Goal: Transaction & Acquisition: Purchase product/service

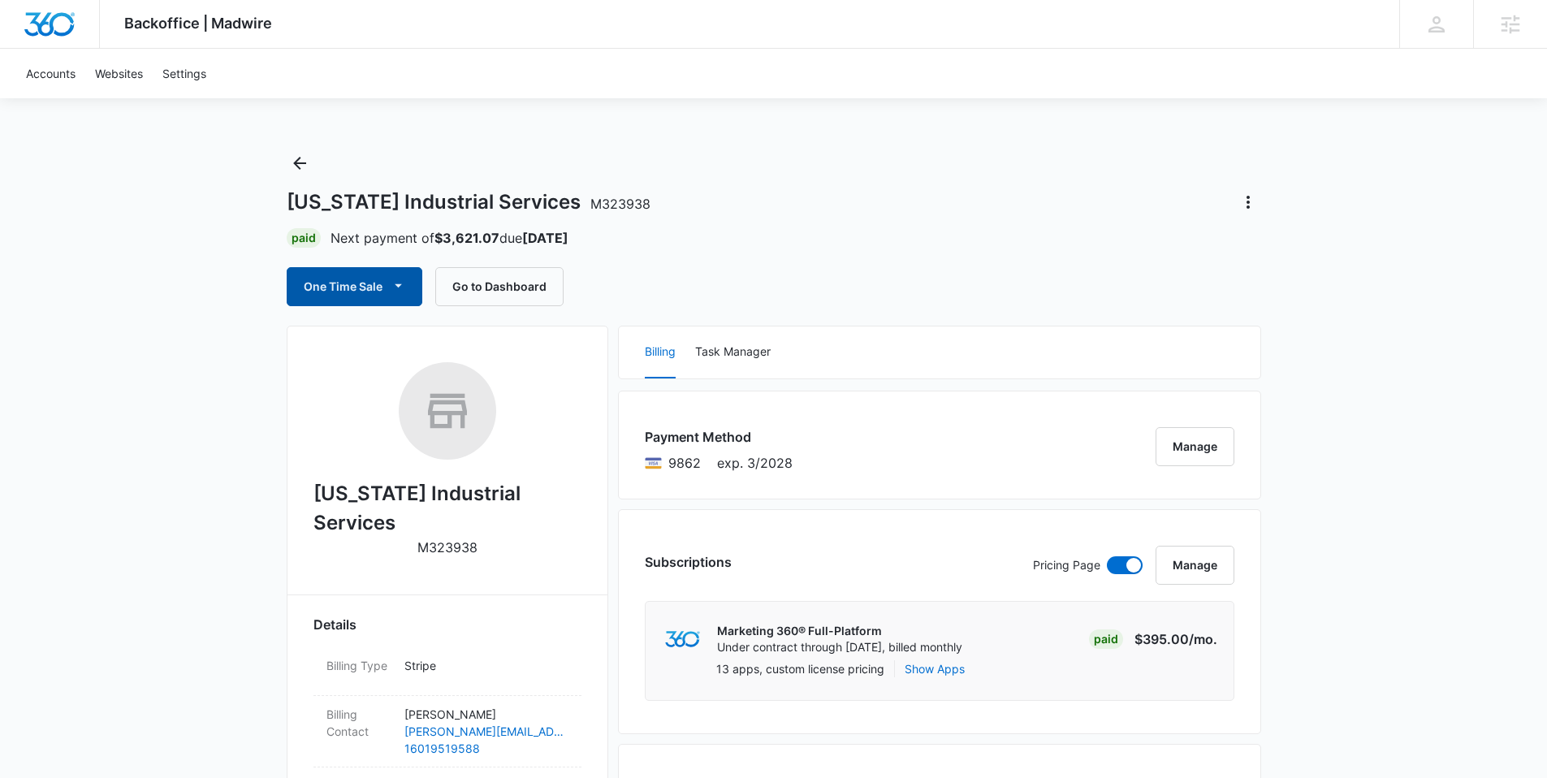
click at [373, 283] on button "One Time Sale" at bounding box center [355, 286] width 136 height 39
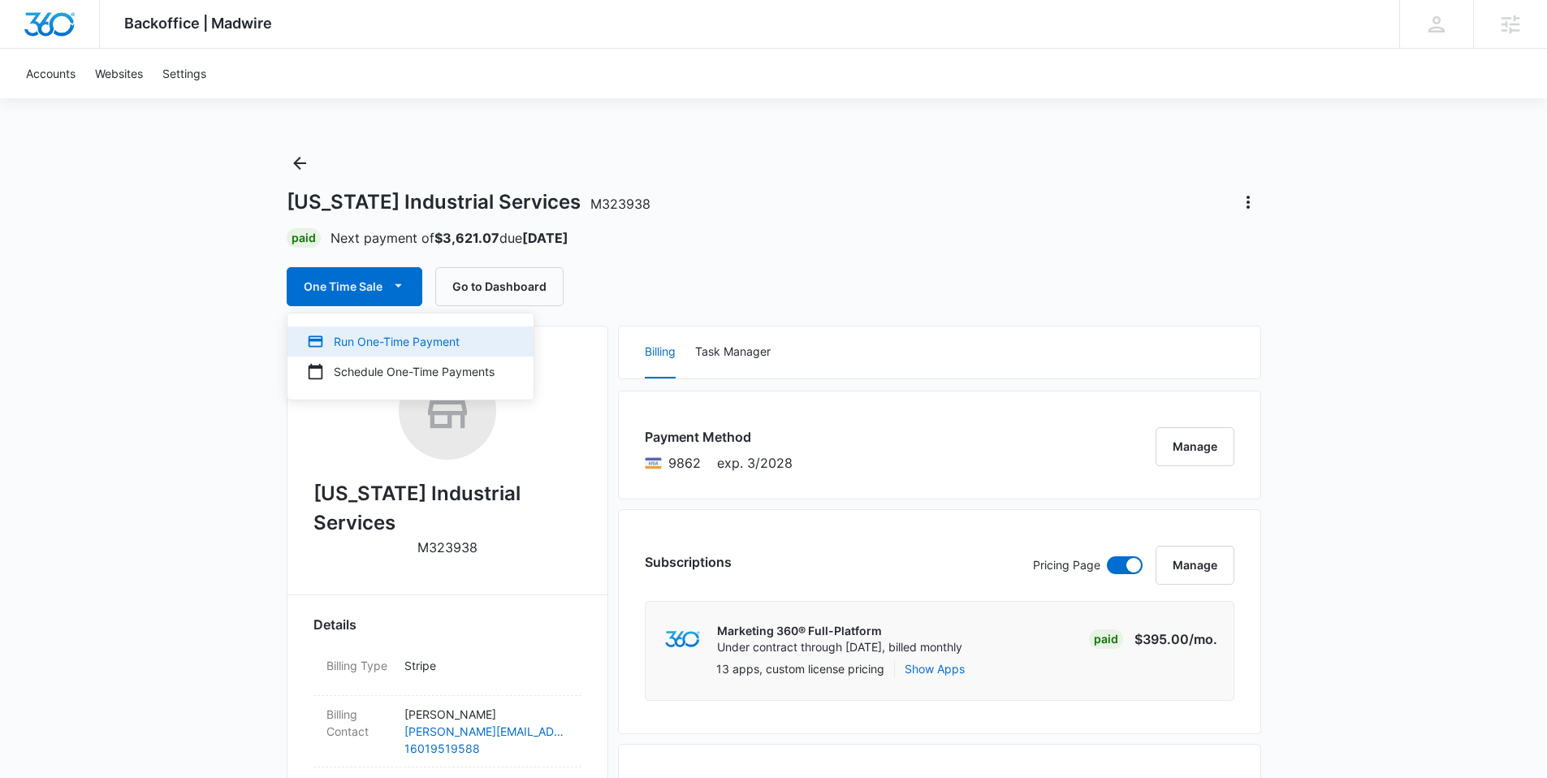
click at [371, 346] on div "Run One-Time Payment" at bounding box center [401, 341] width 188 height 17
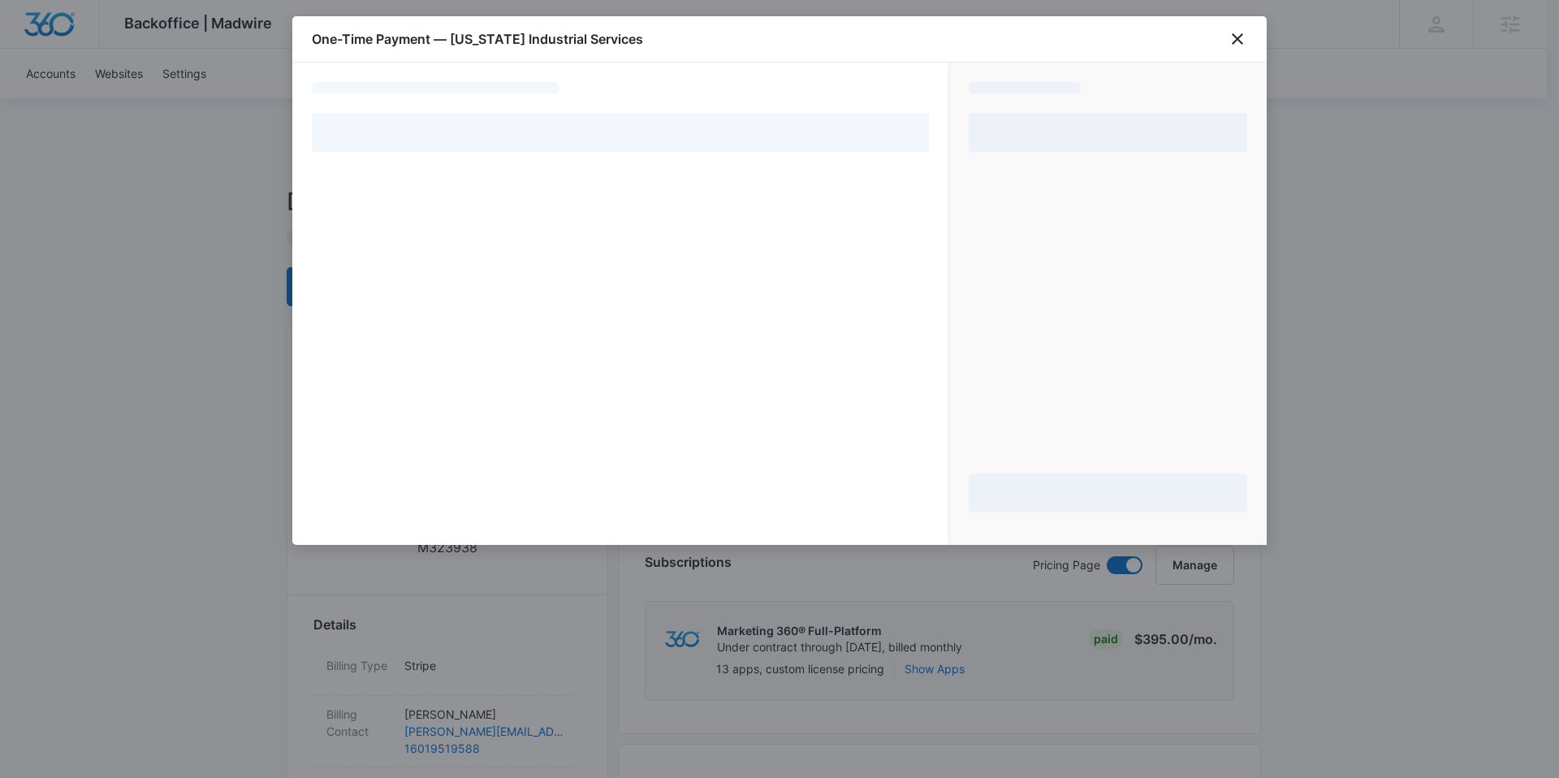
select select "pm_1Rr2jAA4n8RTgNjUaOF4KVY6"
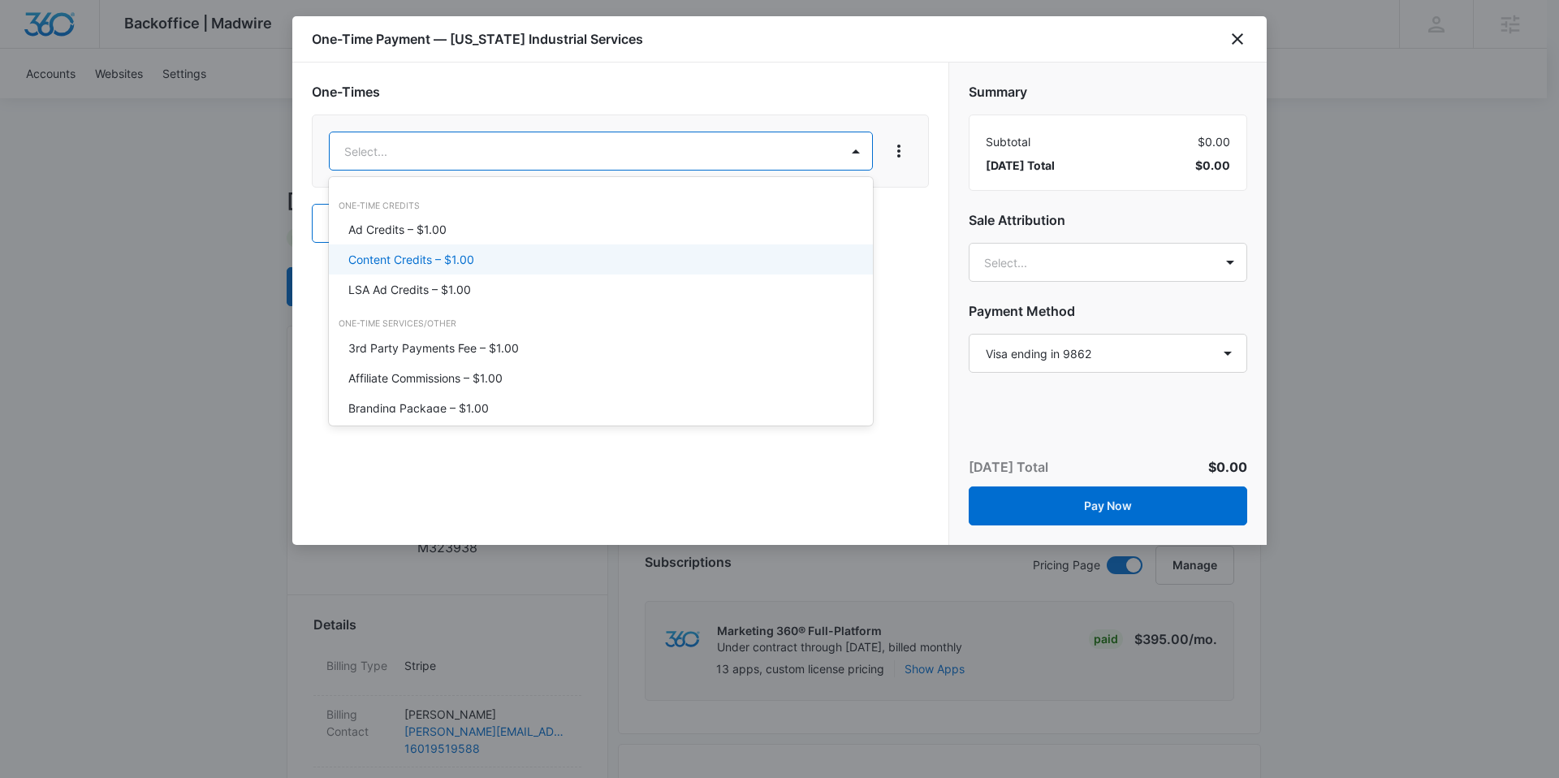
click at [475, 258] on div "Content Credits – $1.00" at bounding box center [599, 259] width 502 height 17
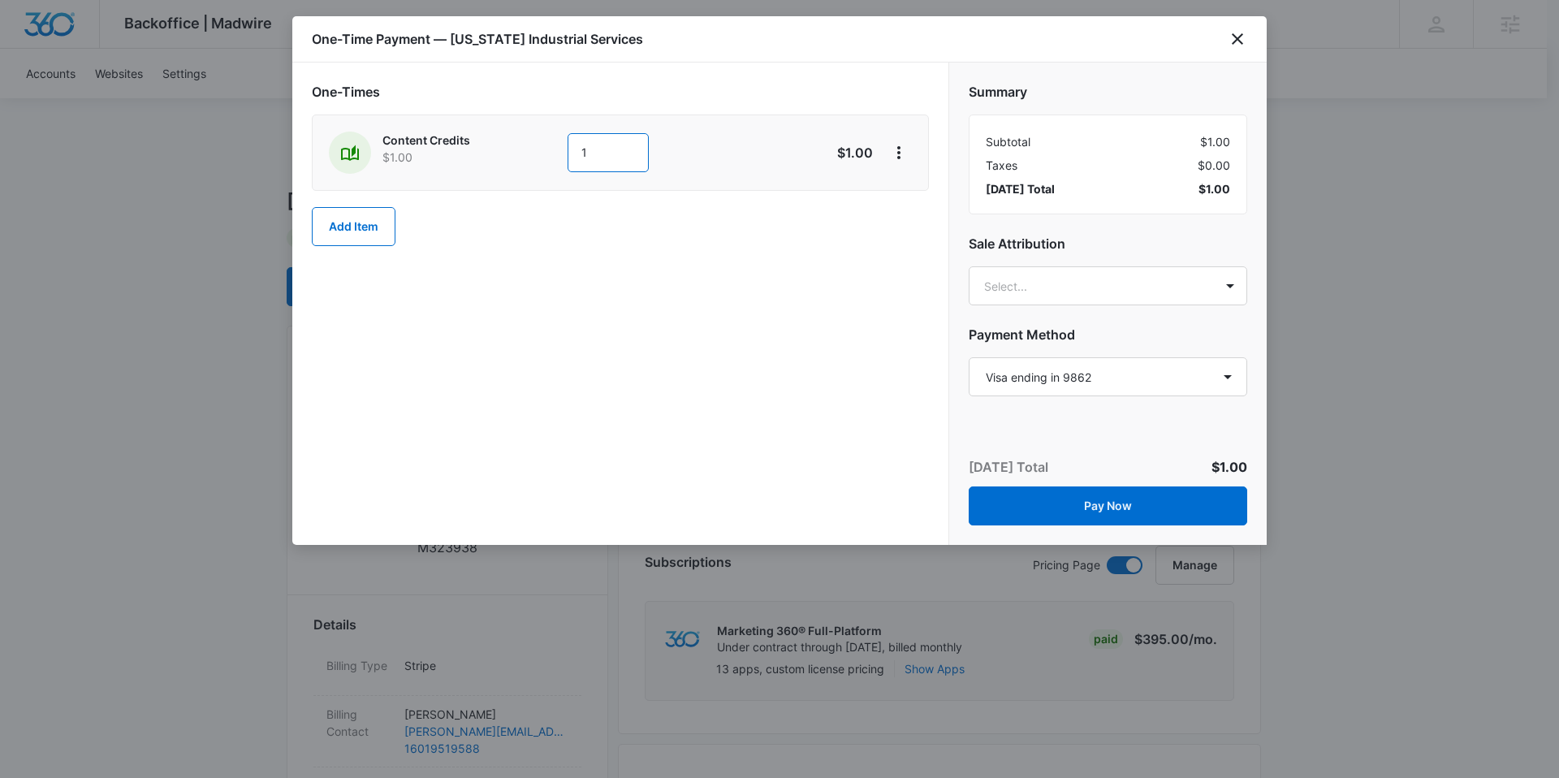
click at [624, 166] on input "1" at bounding box center [608, 152] width 81 height 39
type input "2400"
click at [901, 154] on icon "View More" at bounding box center [898, 152] width 19 height 19
click at [921, 201] on div "Delete Item" at bounding box center [936, 197] width 61 height 11
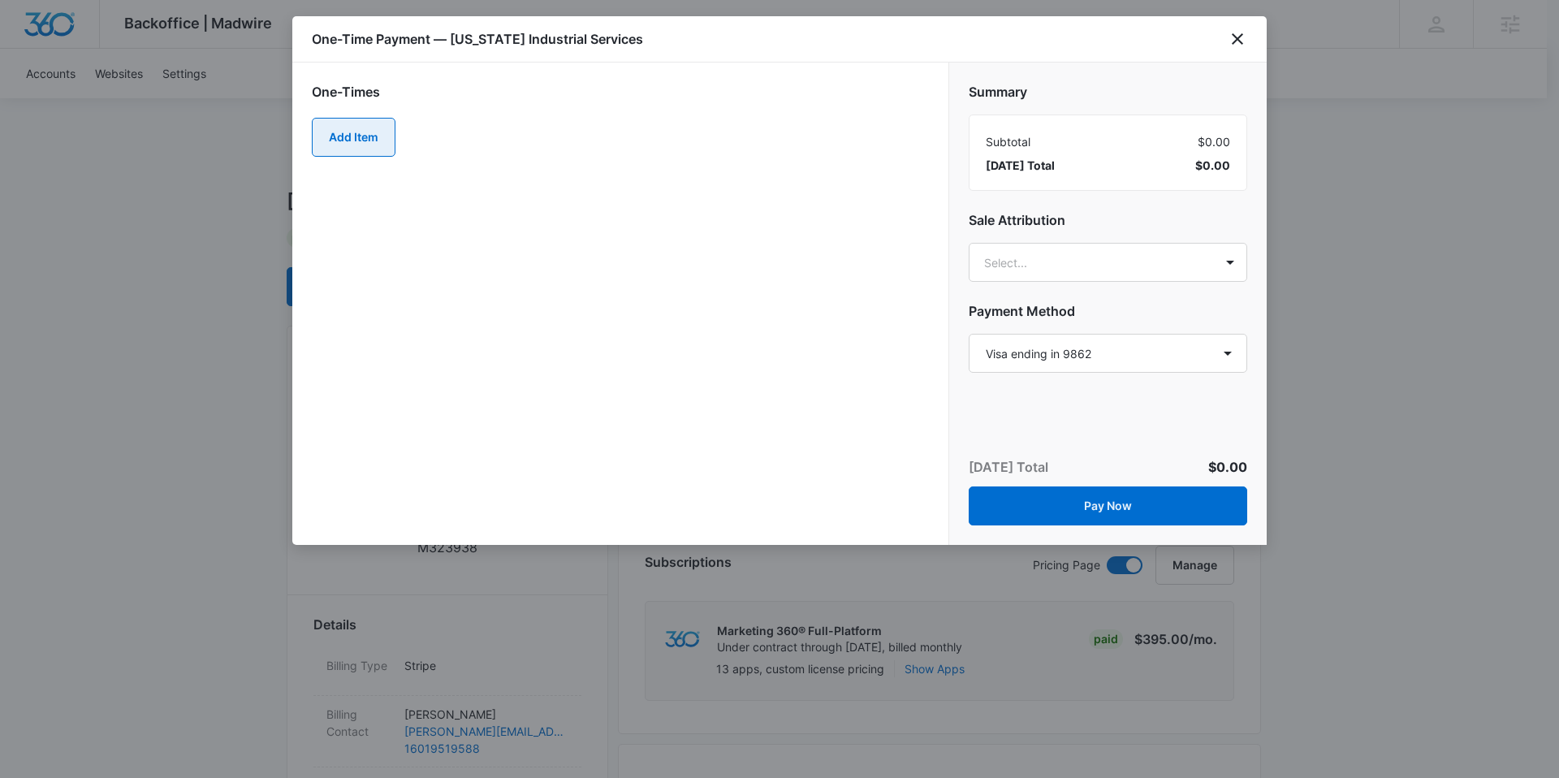
click at [366, 123] on button "Add Item" at bounding box center [354, 137] width 84 height 39
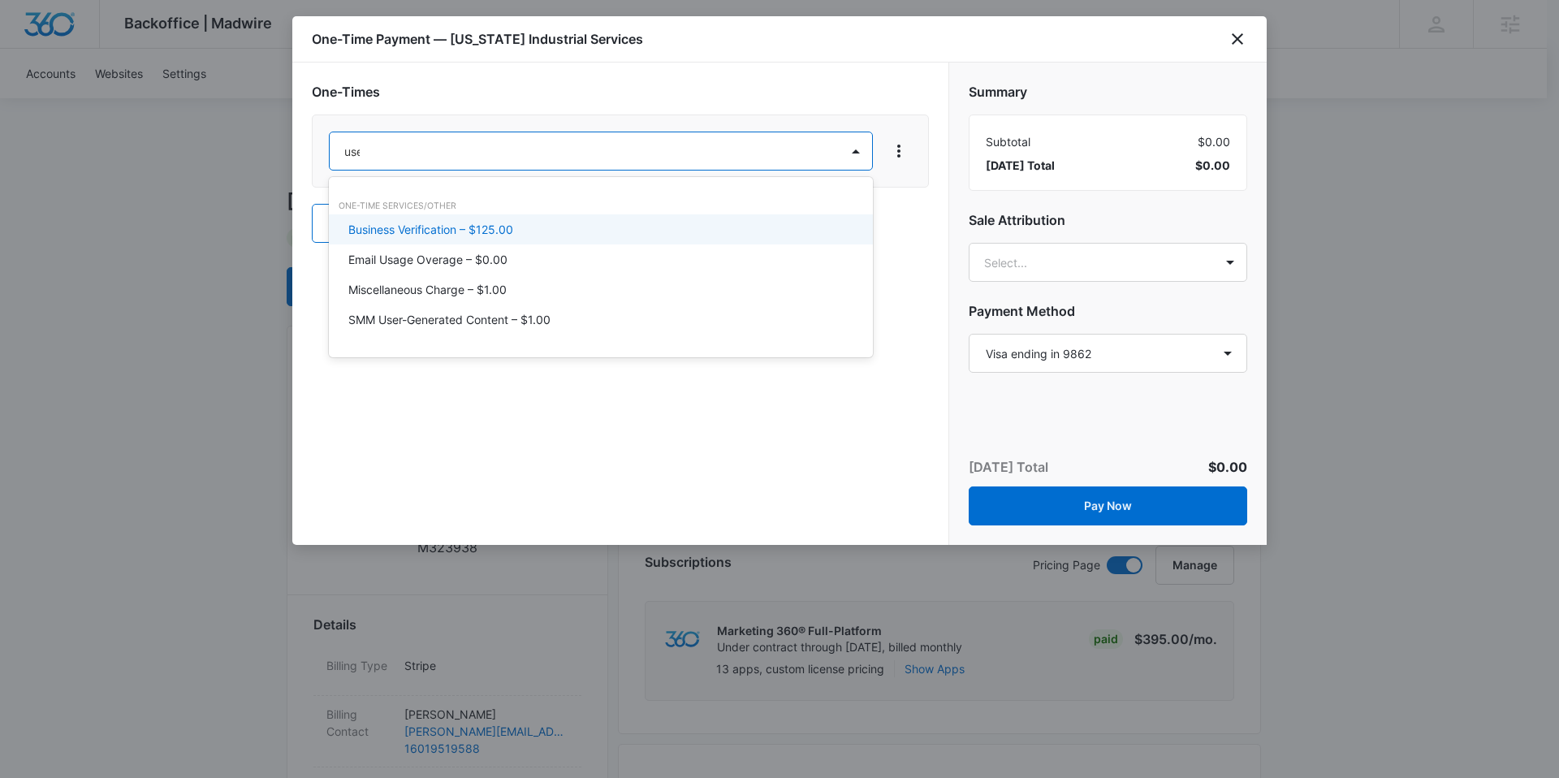
type input "user"
click at [443, 233] on p "SMM User-Generated Content – $1.00" at bounding box center [449, 229] width 202 height 17
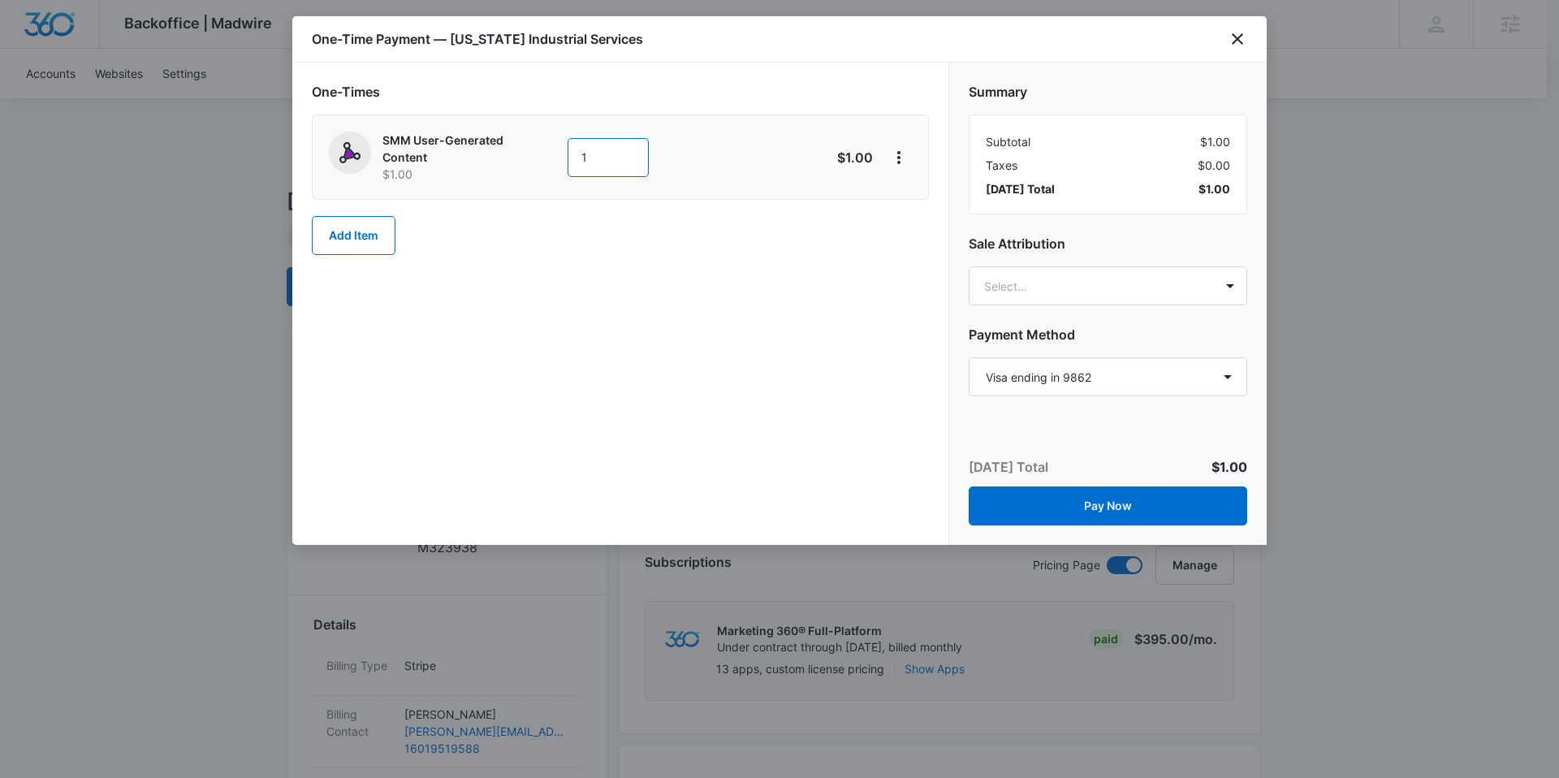
click at [601, 158] on input "1" at bounding box center [608, 157] width 81 height 39
type input "2400"
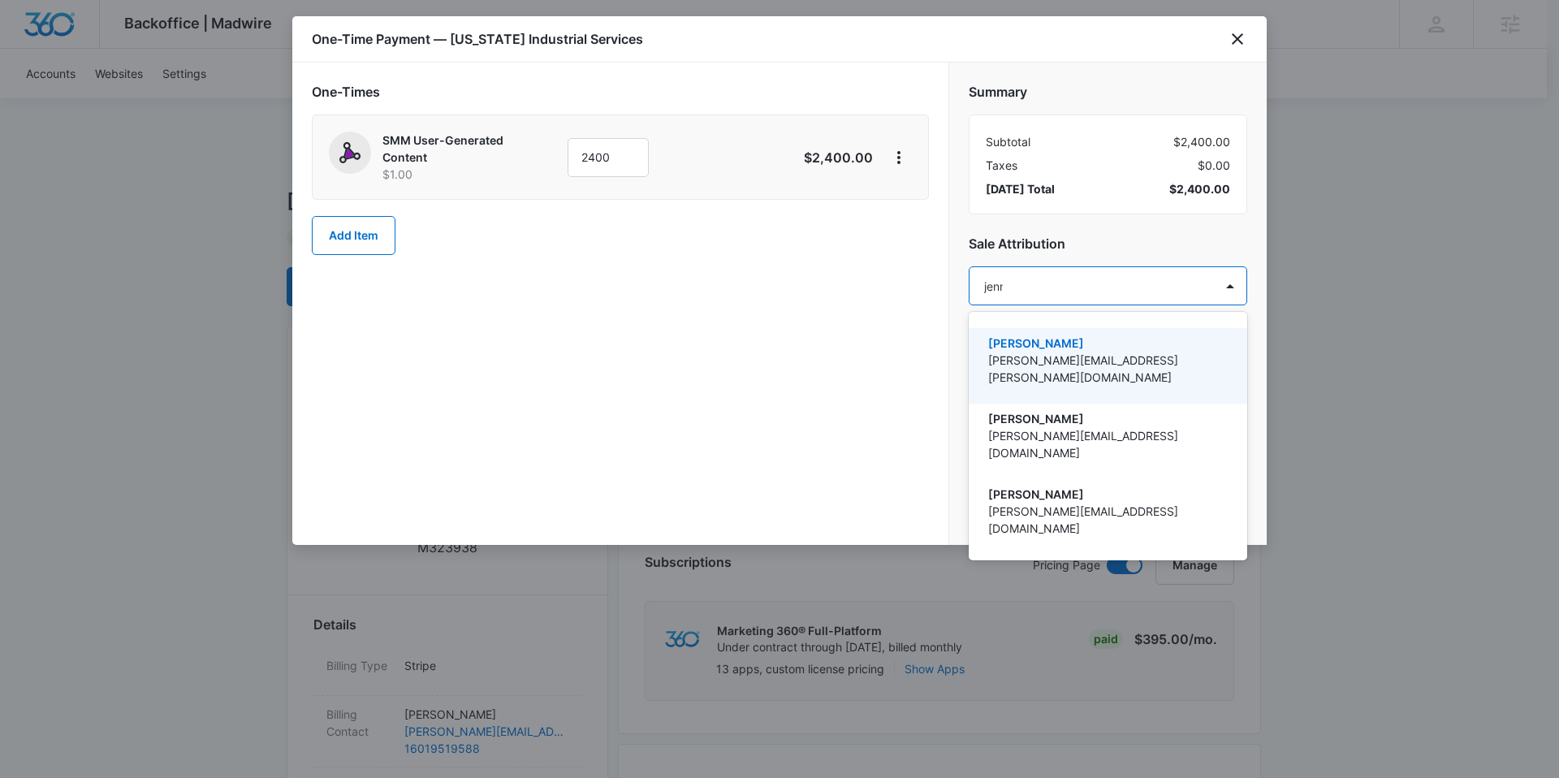
type input "[PERSON_NAME]"
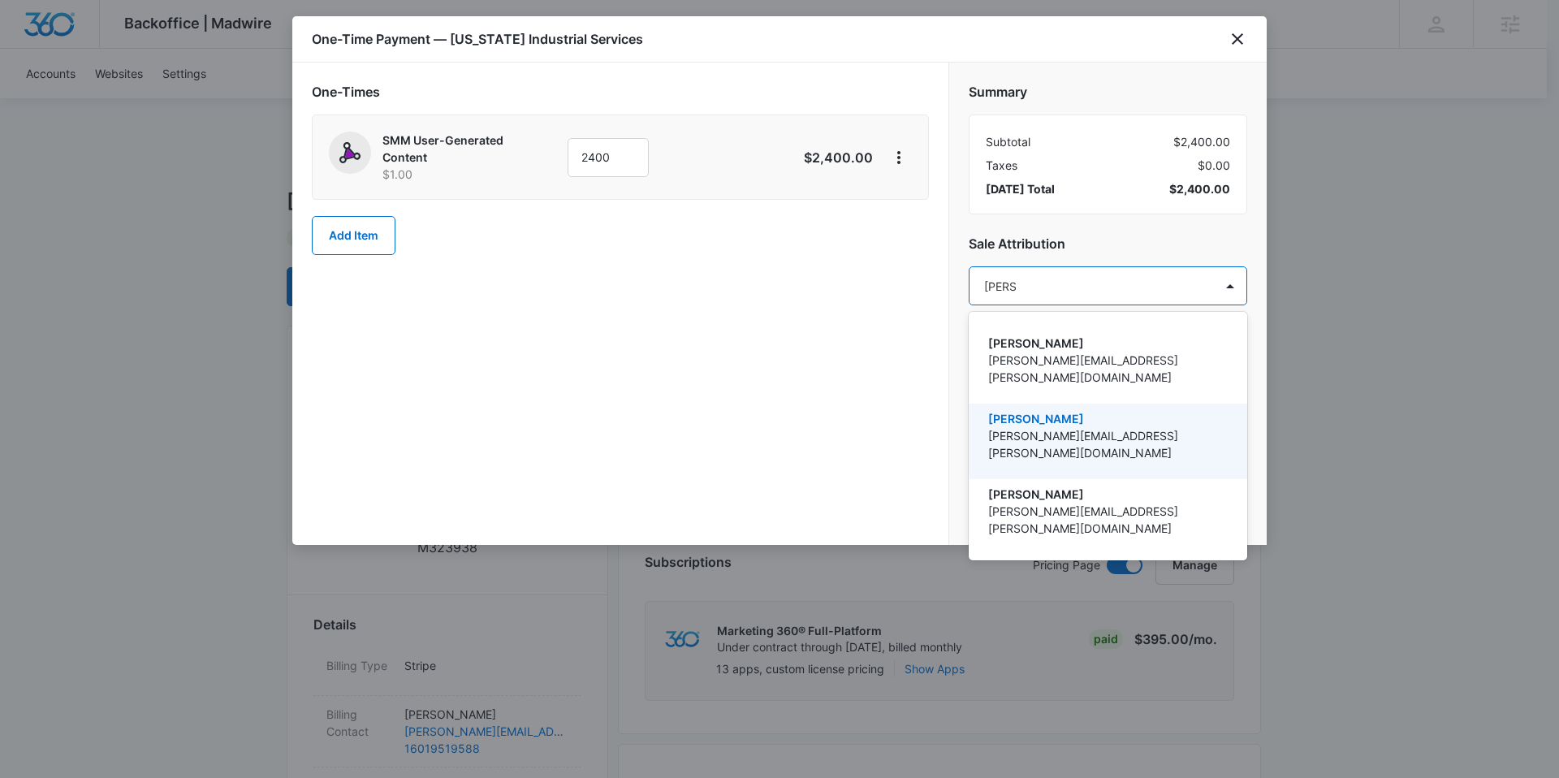
click at [1104, 427] on p "[PERSON_NAME][EMAIL_ADDRESS][PERSON_NAME][DOMAIN_NAME]" at bounding box center [1106, 444] width 236 height 34
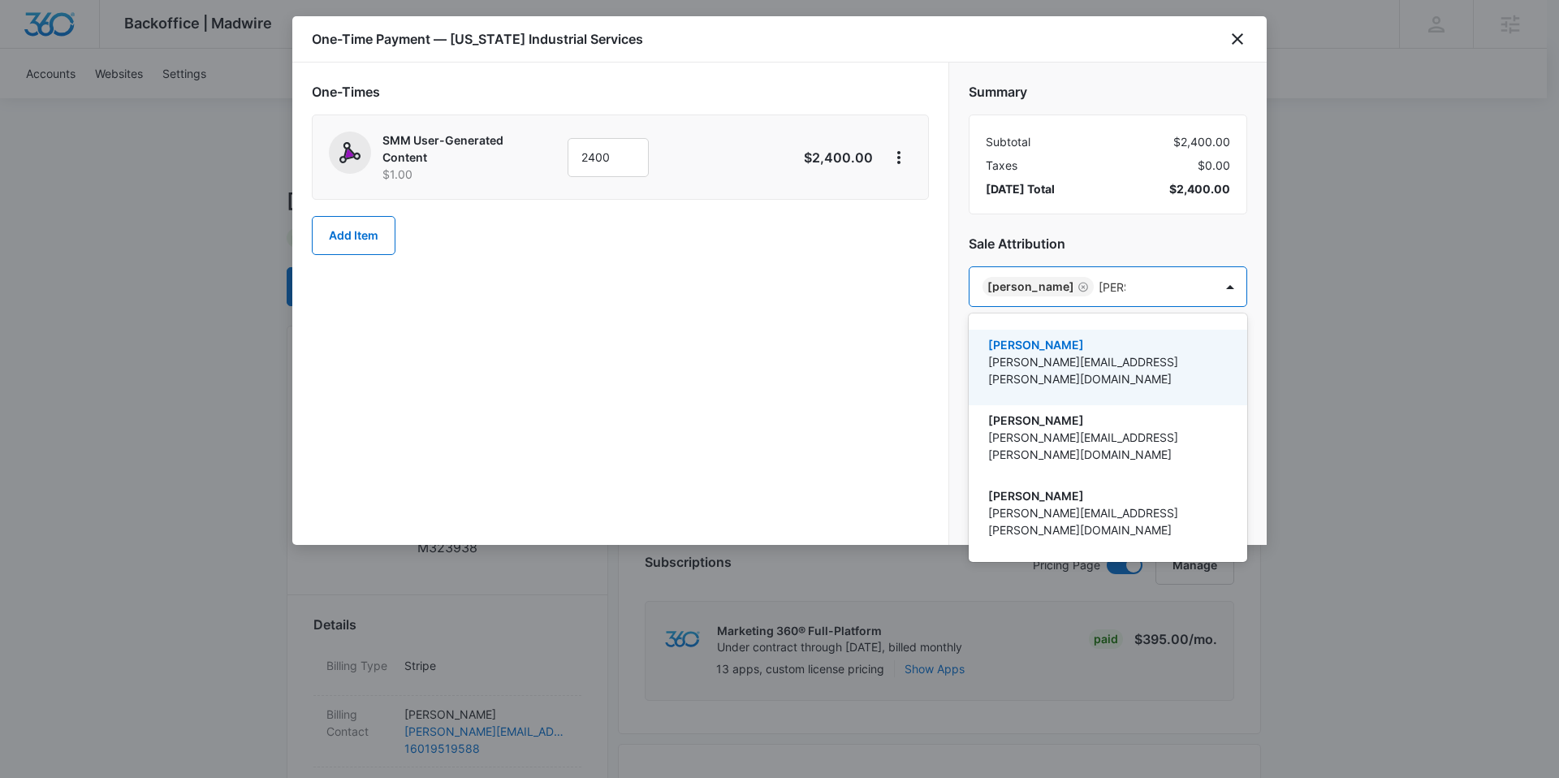
type input "[PERSON_NAME]"
click at [1048, 326] on div "[PERSON_NAME] [PERSON_NAME][EMAIL_ADDRESS][PERSON_NAME][DOMAIN_NAME] [PERSON_NA…" at bounding box center [1108, 437] width 278 height 222
click at [1047, 340] on p "[PERSON_NAME]" at bounding box center [1106, 344] width 236 height 17
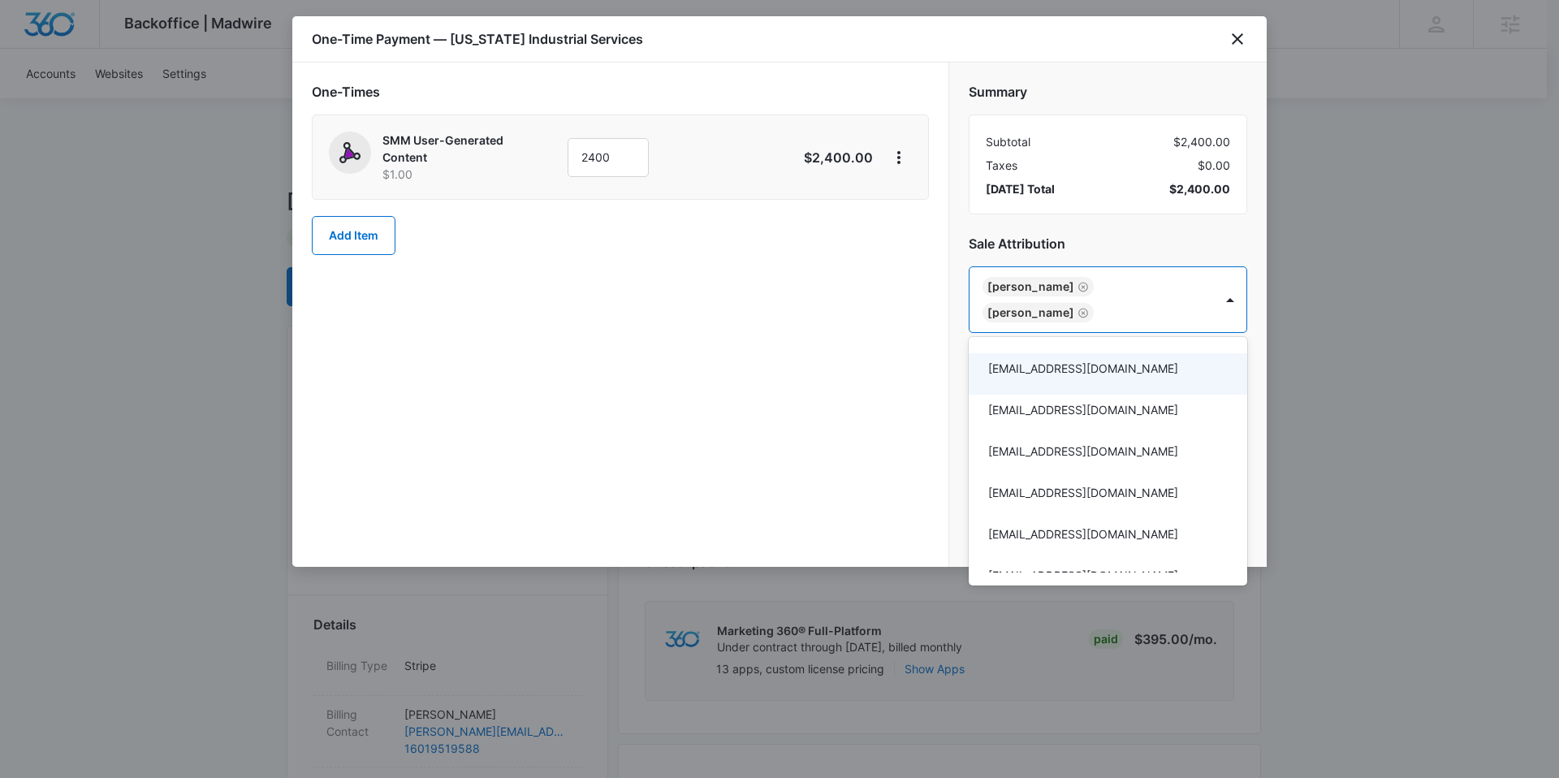
click at [846, 368] on div at bounding box center [779, 389] width 1559 height 778
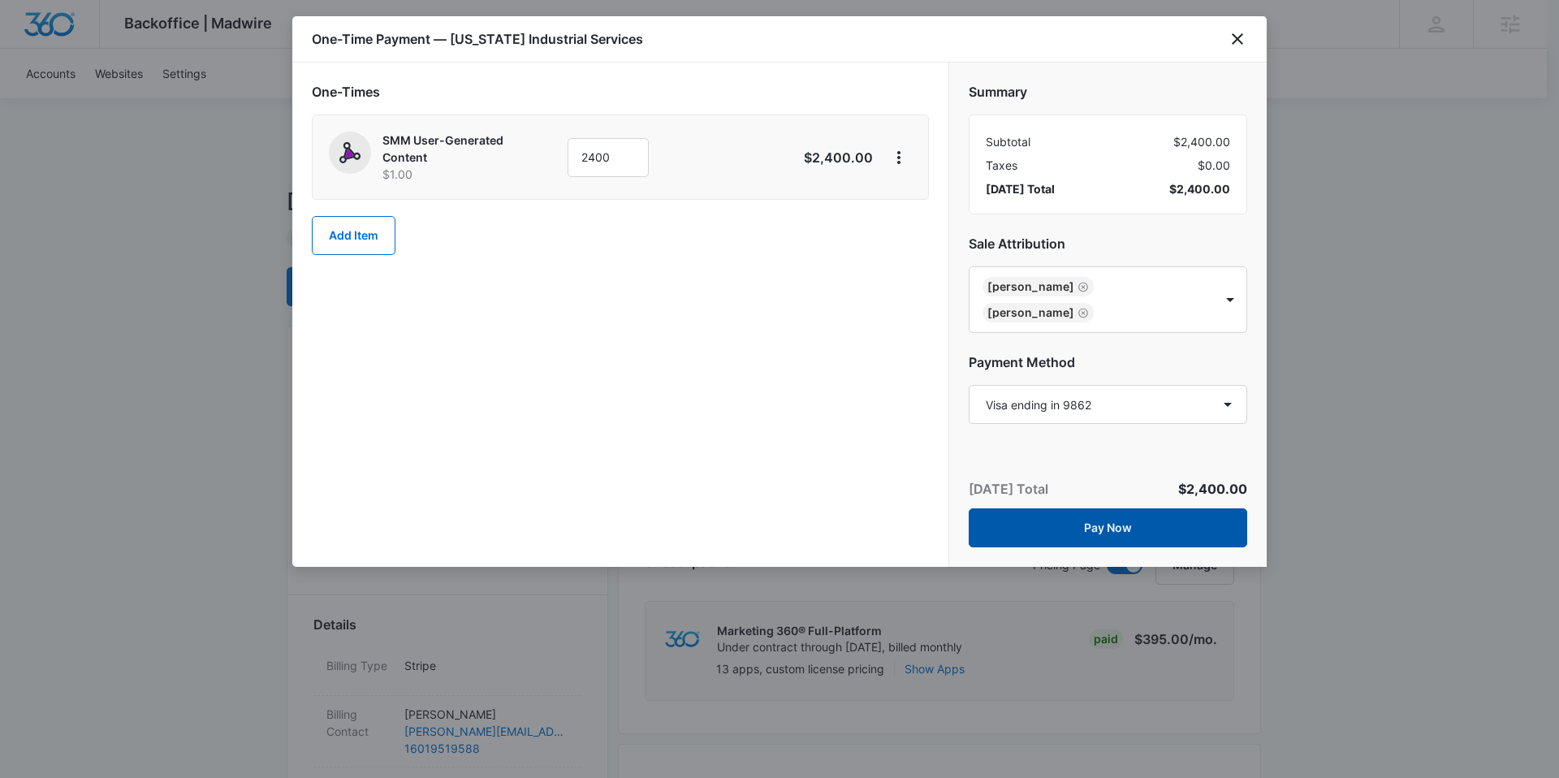
click at [1103, 520] on button "Pay Now" at bounding box center [1108, 527] width 278 height 39
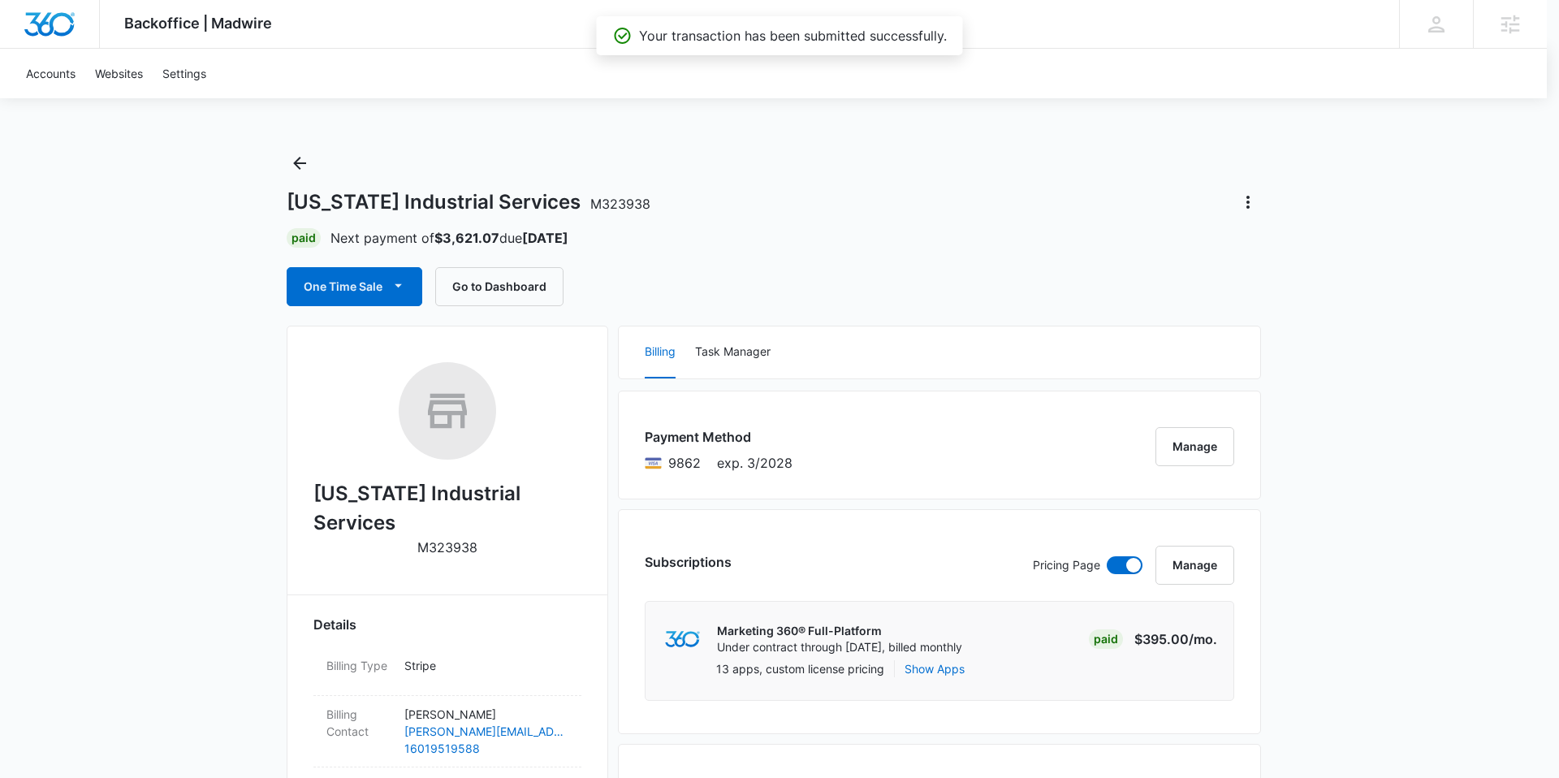
click at [1229, 39] on div "One-Time Payment — [US_STATE] Industrial Services" at bounding box center [780, 52] width 926 height 44
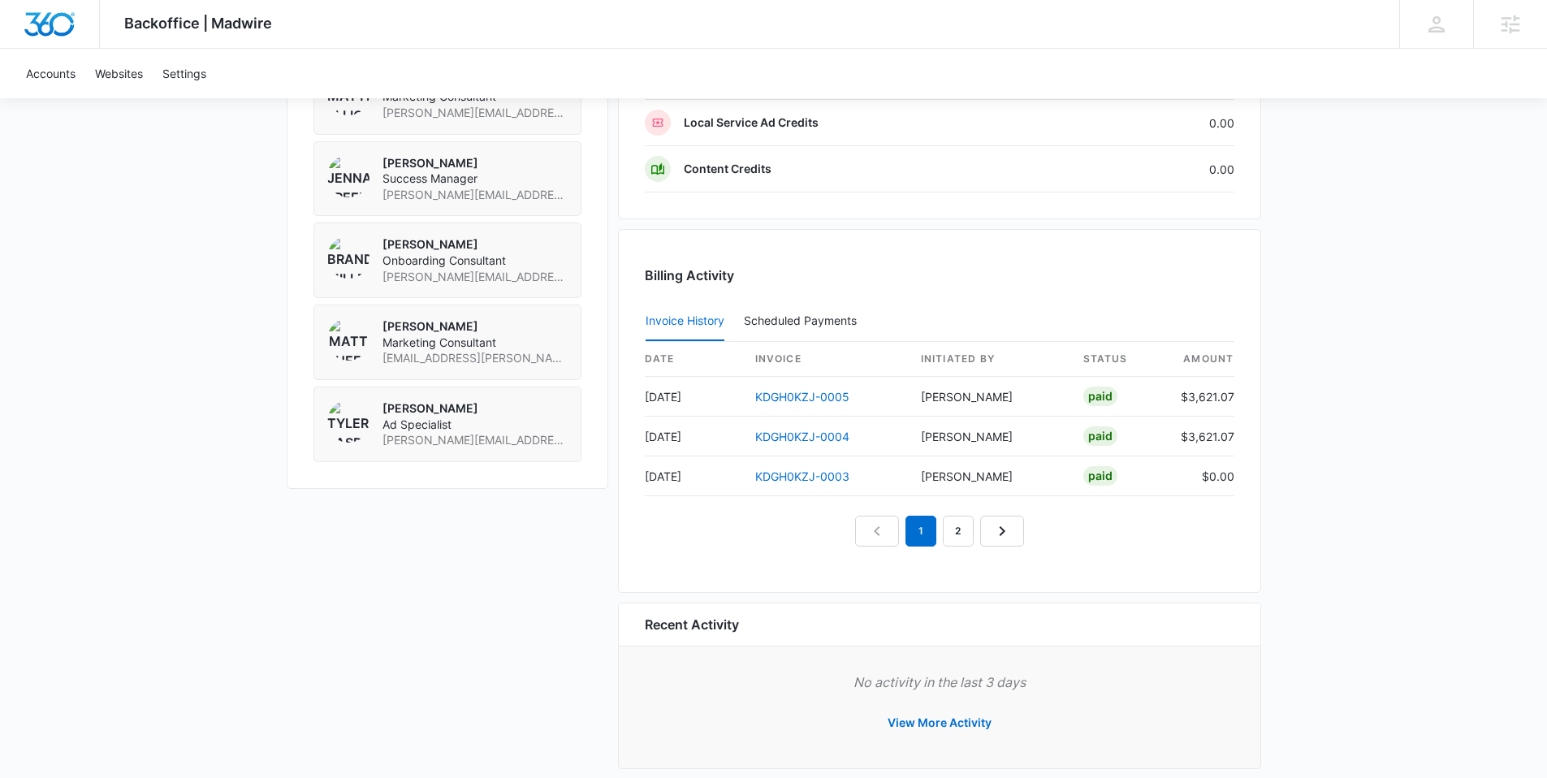
scroll to position [1251, 0]
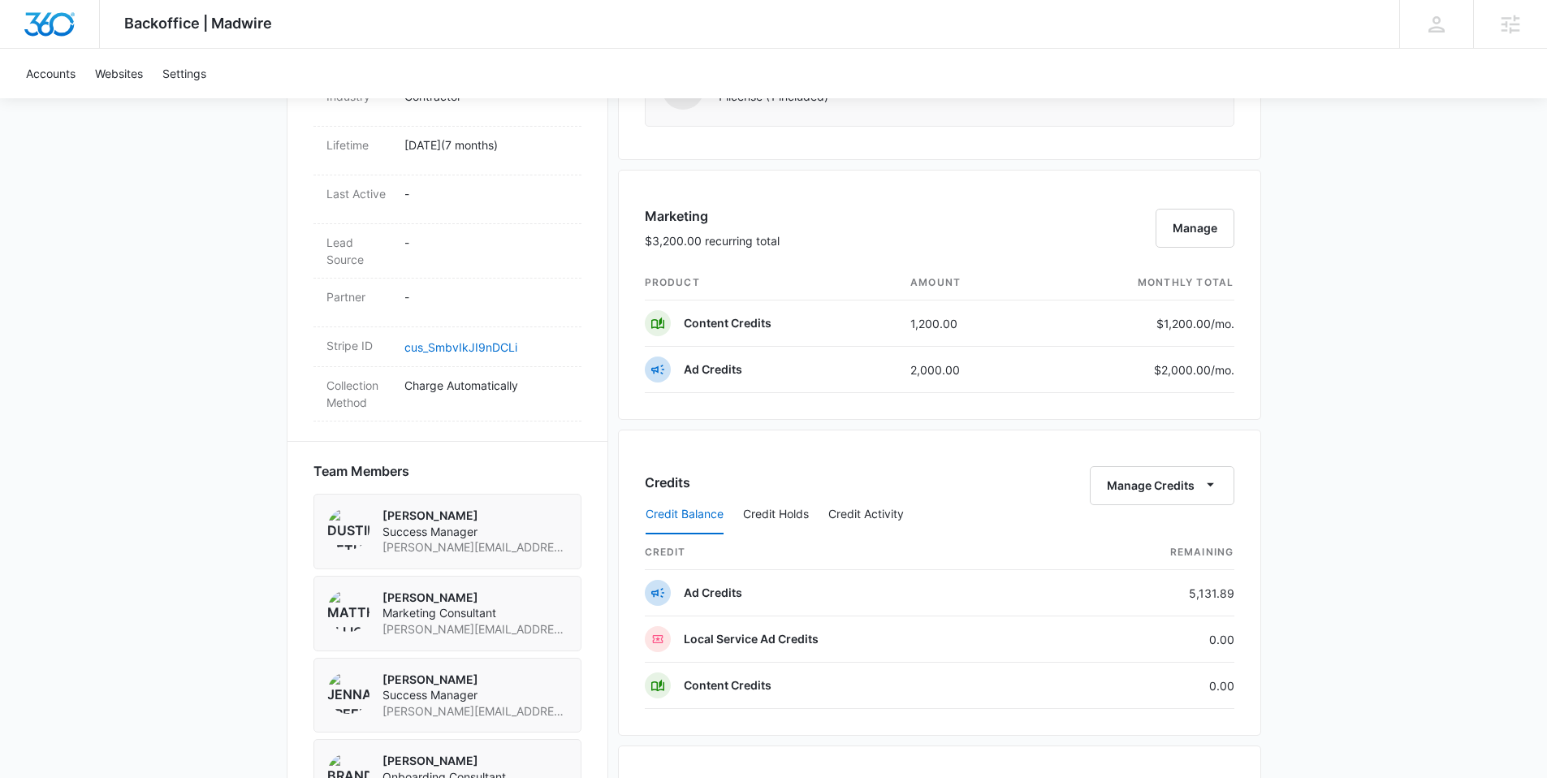
scroll to position [1309, 0]
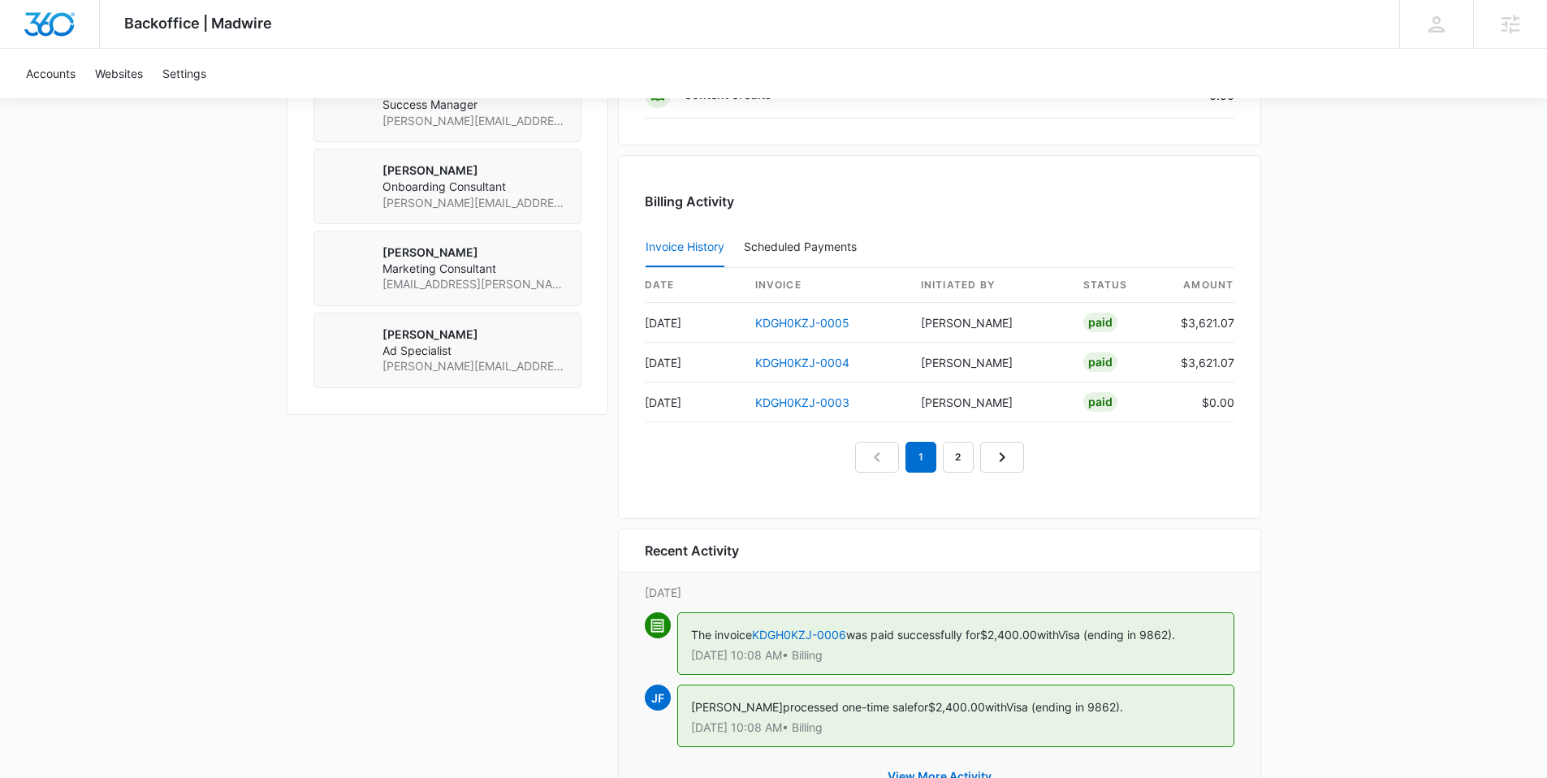
scroll to position [1538, 0]
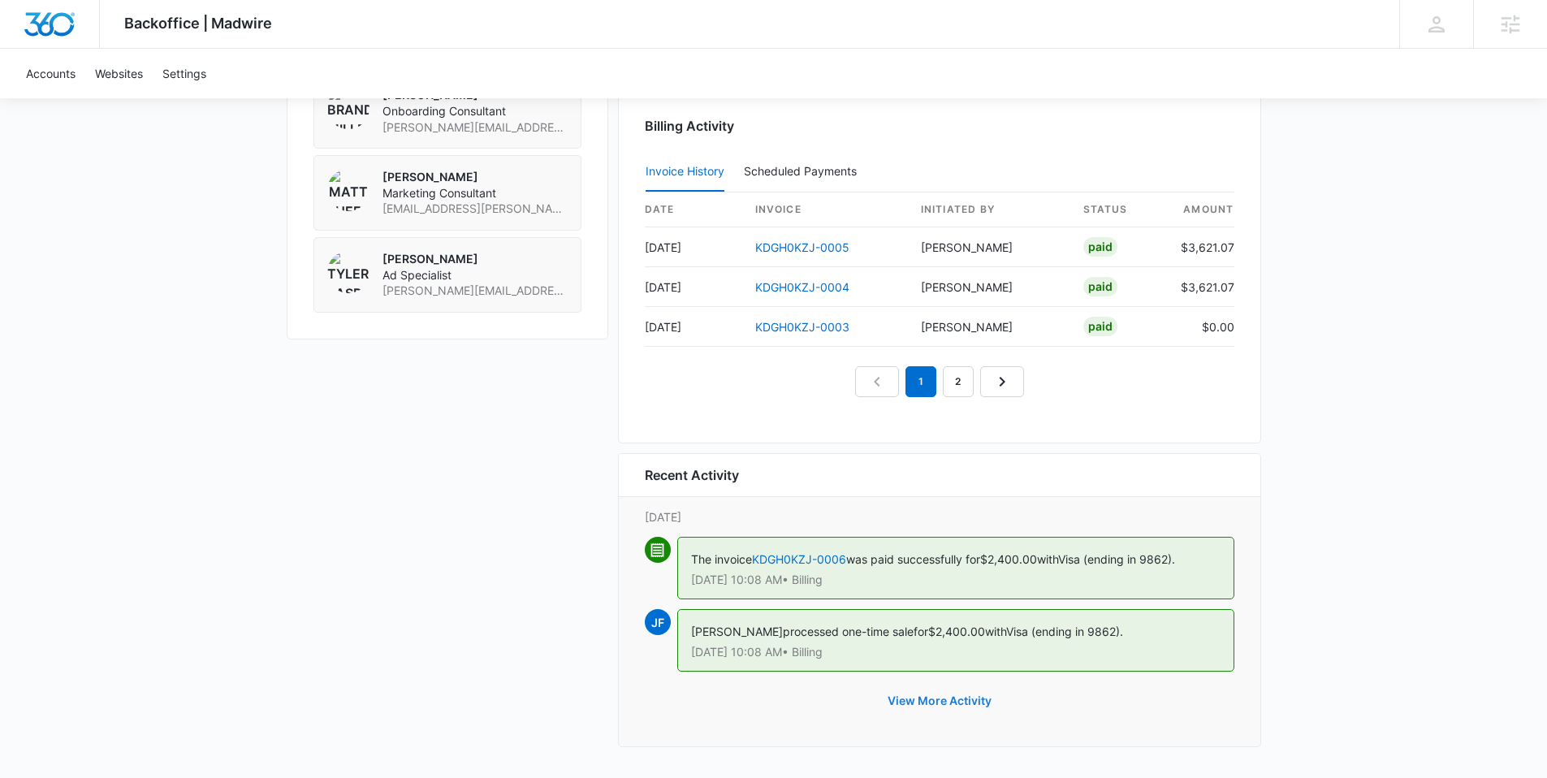
click at [913, 704] on button "View More Activity" at bounding box center [939, 700] width 136 height 39
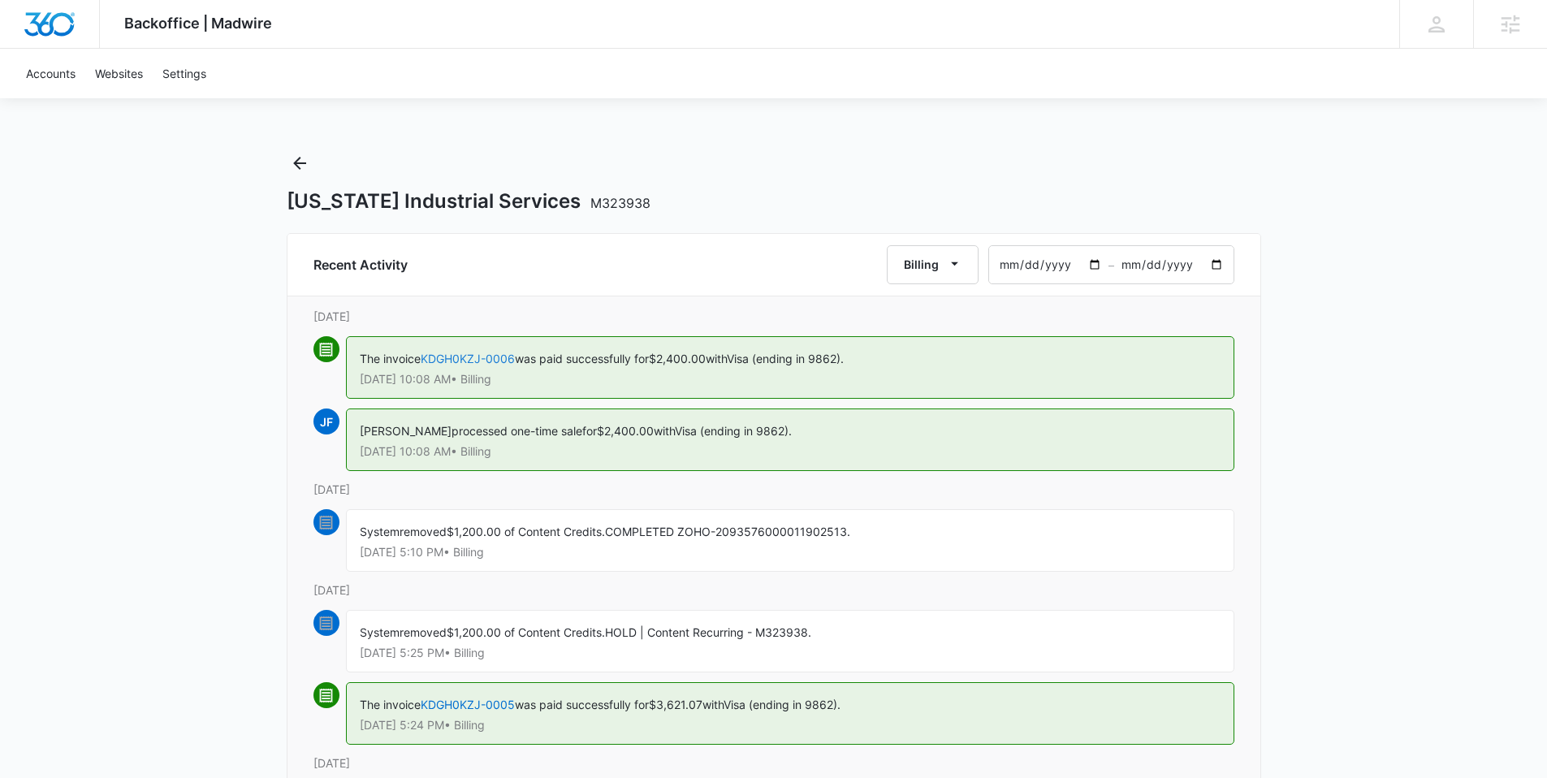
click at [455, 359] on link "KDGH0KZJ-0006" at bounding box center [468, 359] width 94 height 14
